Goal: Information Seeking & Learning: Learn about a topic

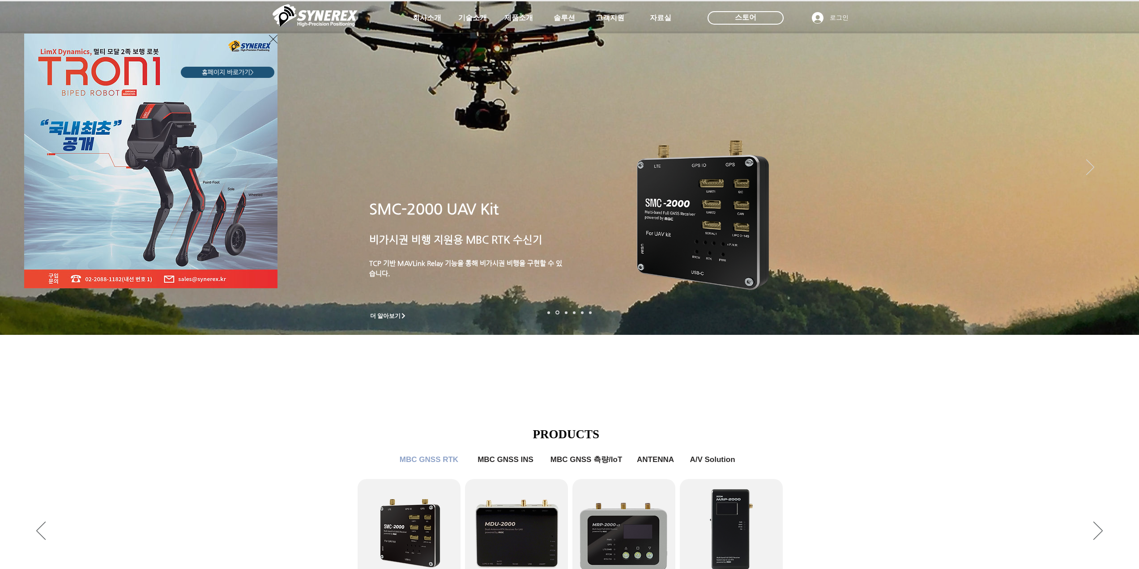
click at [774, 436] on div "LimX Dinamics" at bounding box center [569, 284] width 1139 height 569
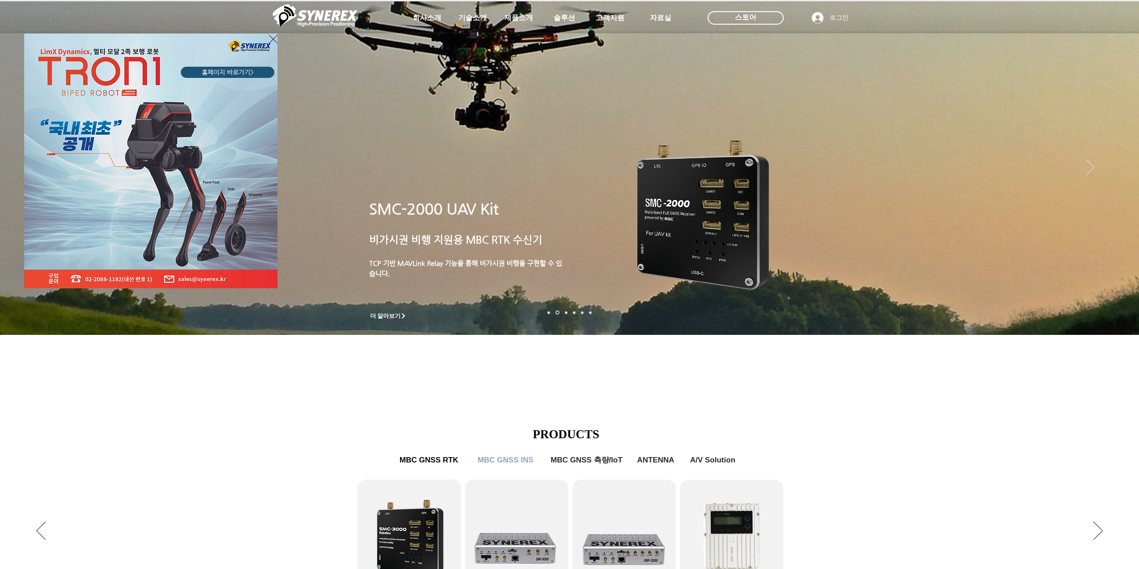
click at [1119, 309] on div "LimX Dinamics" at bounding box center [569, 284] width 1139 height 569
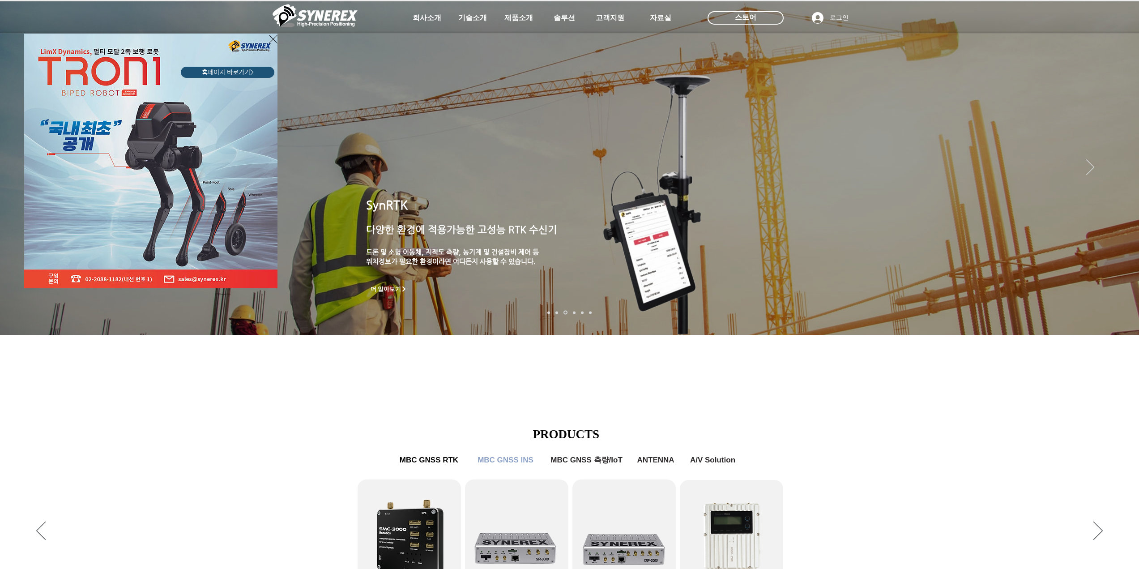
drag, startPoint x: 1119, startPoint y: 307, endPoint x: 1116, endPoint y: 311, distance: 4.8
click at [1116, 310] on div "LimX Dinamics" at bounding box center [569, 284] width 1139 height 569
click at [826, 478] on div "LimX Dinamics" at bounding box center [569, 284] width 1139 height 569
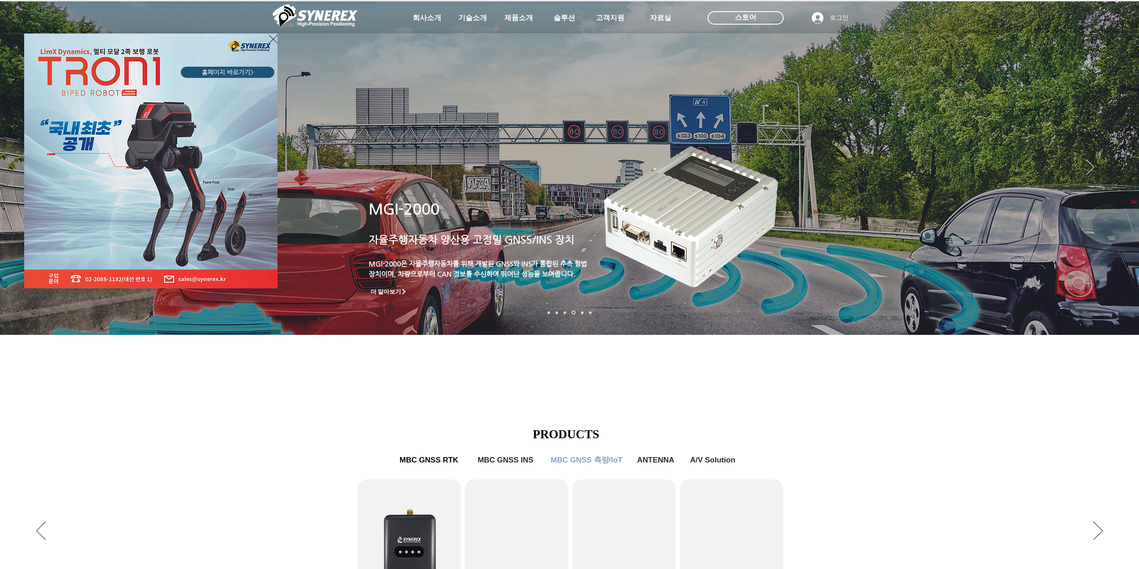
click at [691, 381] on div "LimX Dinamics" at bounding box center [569, 284] width 1139 height 569
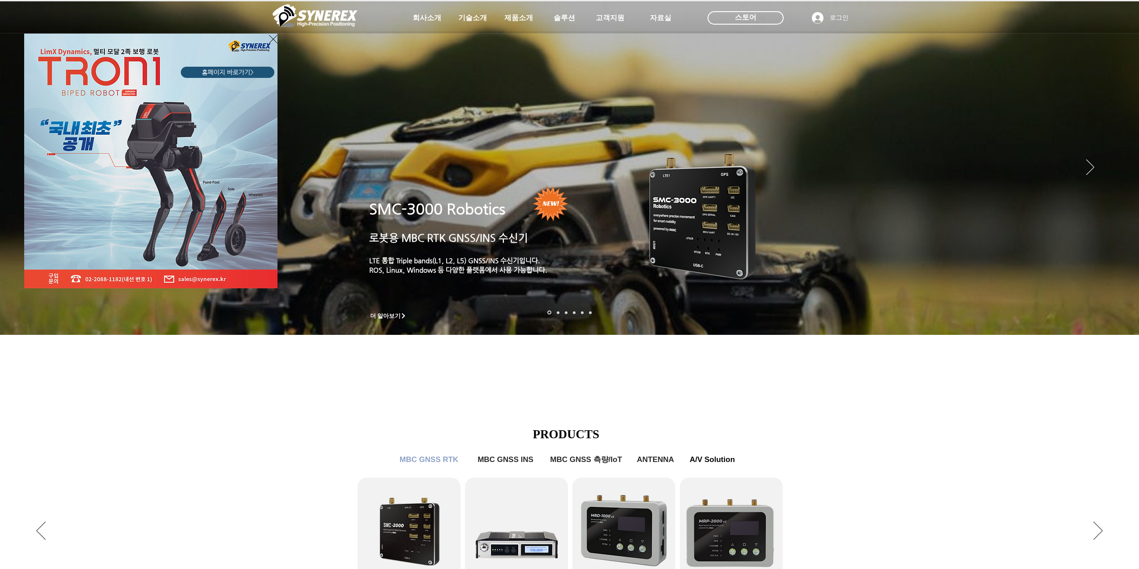
click at [273, 39] on icon "사이트로 돌아가기" at bounding box center [273, 39] width 9 height 11
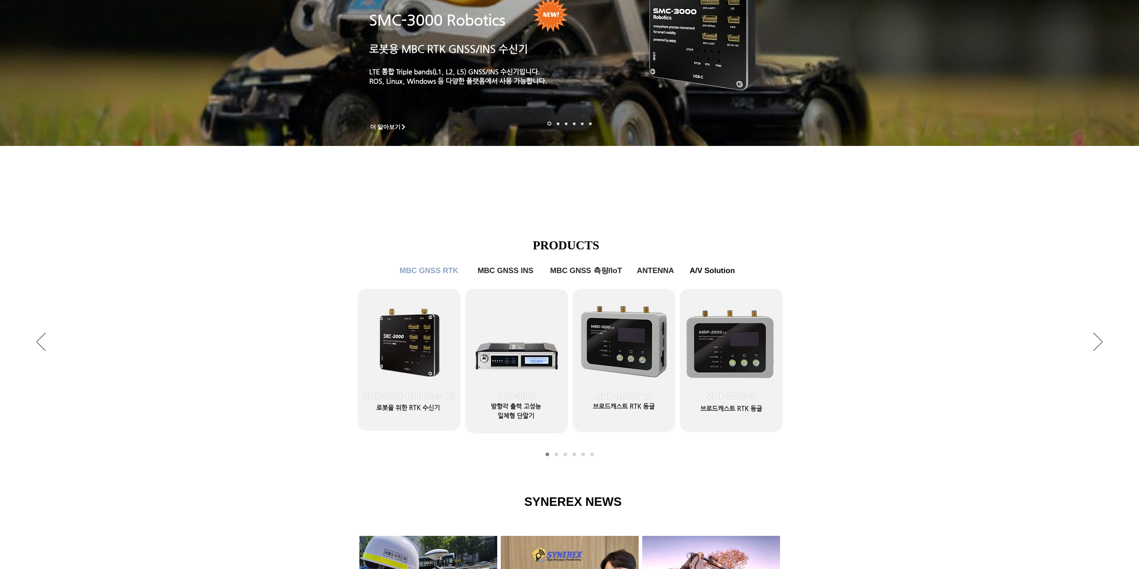
scroll to position [269, 0]
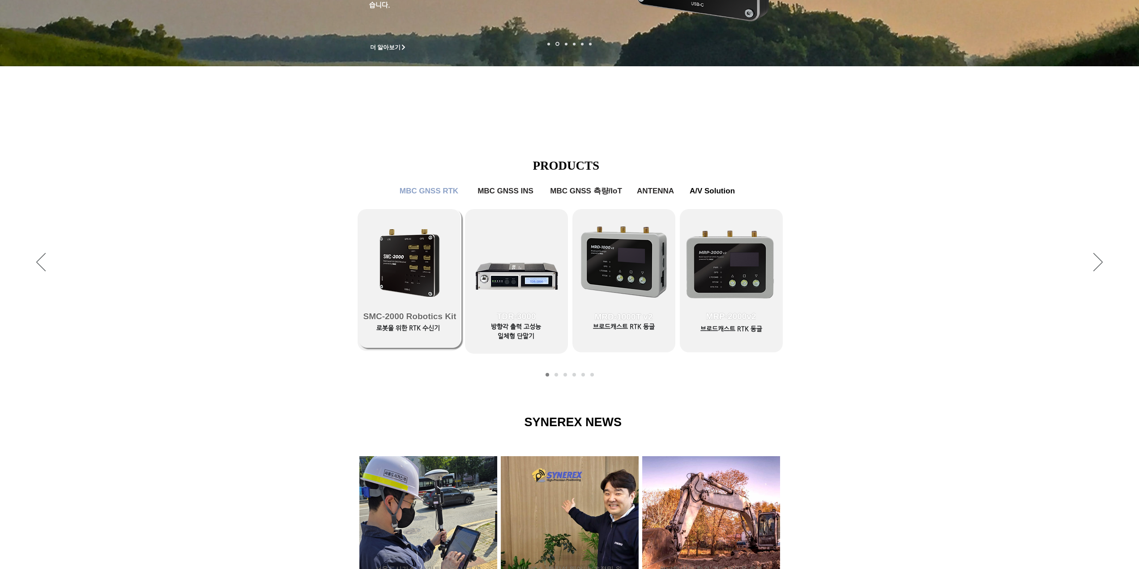
click at [425, 278] on link "SMC-2000 Robotics Kit" at bounding box center [410, 278] width 103 height 139
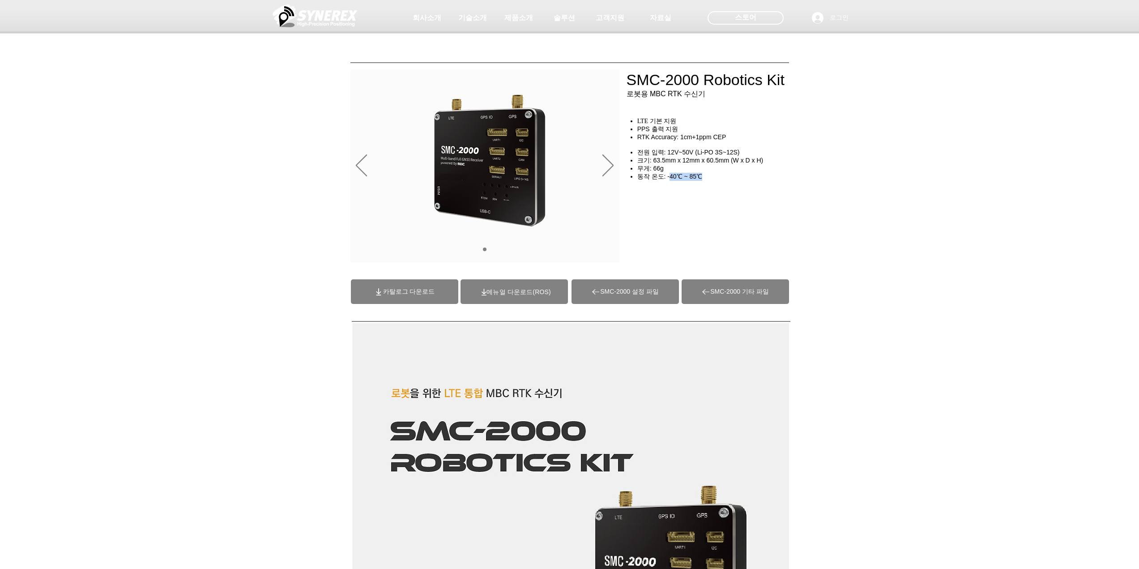
drag, startPoint x: 693, startPoint y: 182, endPoint x: 716, endPoint y: 184, distance: 22.9
click at [716, 181] on h4 "동작 온도: -40℃ ~ 85℃" at bounding box center [716, 177] width 158 height 8
click at [717, 184] on div "SMC-2000 Robotics Kit 로봇용 MBC RTK 수신기 LTE 기본 지원 PPS 출력 지원 RTK Accuracy: 1cm+1pp…" at bounding box center [715, 202] width 179 height 43
click at [716, 189] on div "main content" at bounding box center [715, 202] width 179 height 43
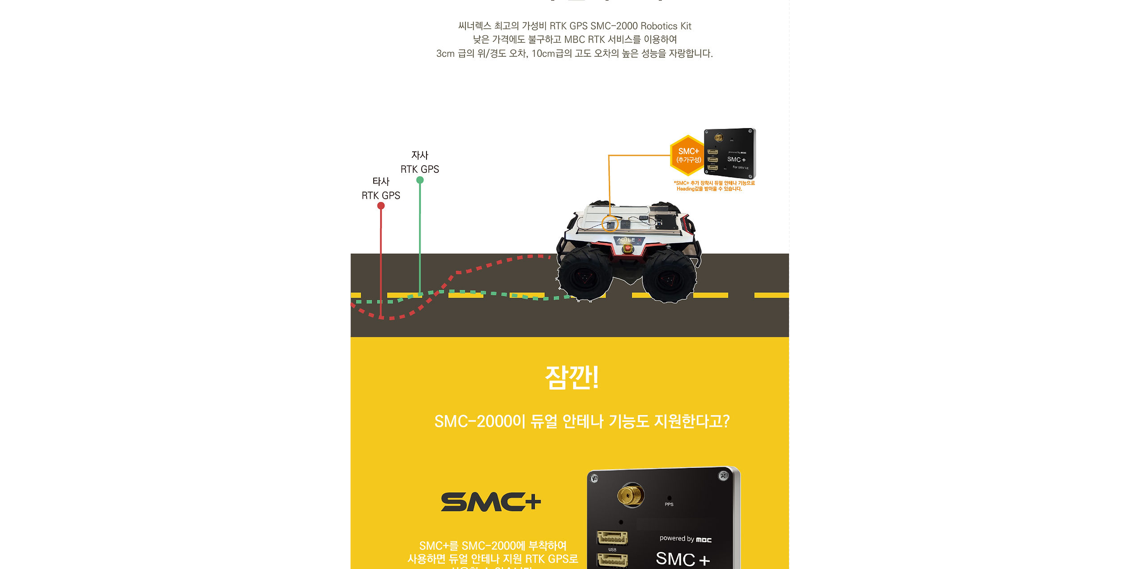
scroll to position [2947, 0]
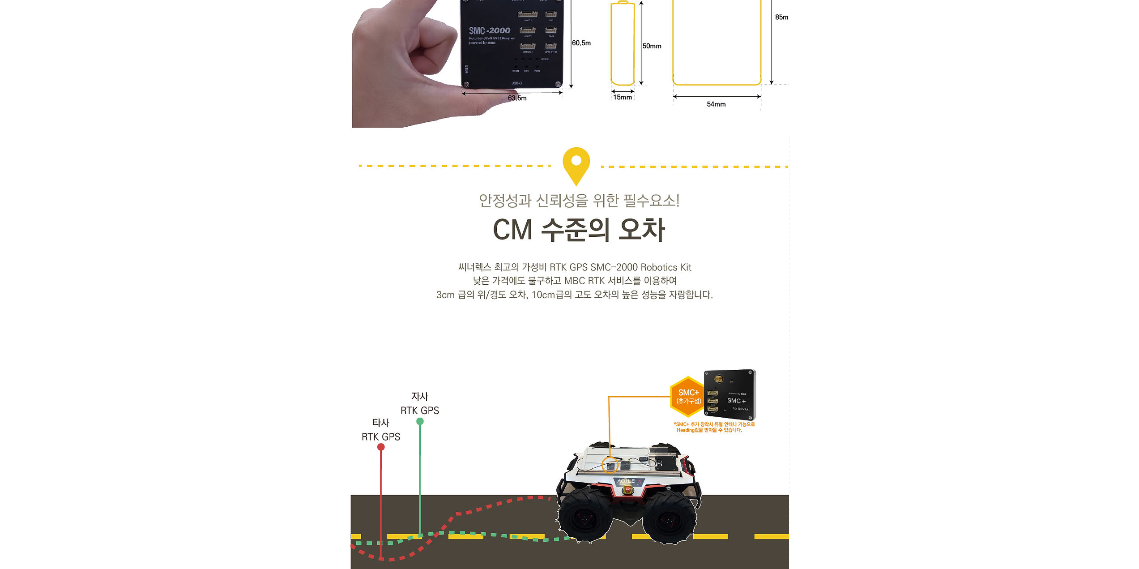
scroll to position [269, 0]
